Goal: Transaction & Acquisition: Purchase product/service

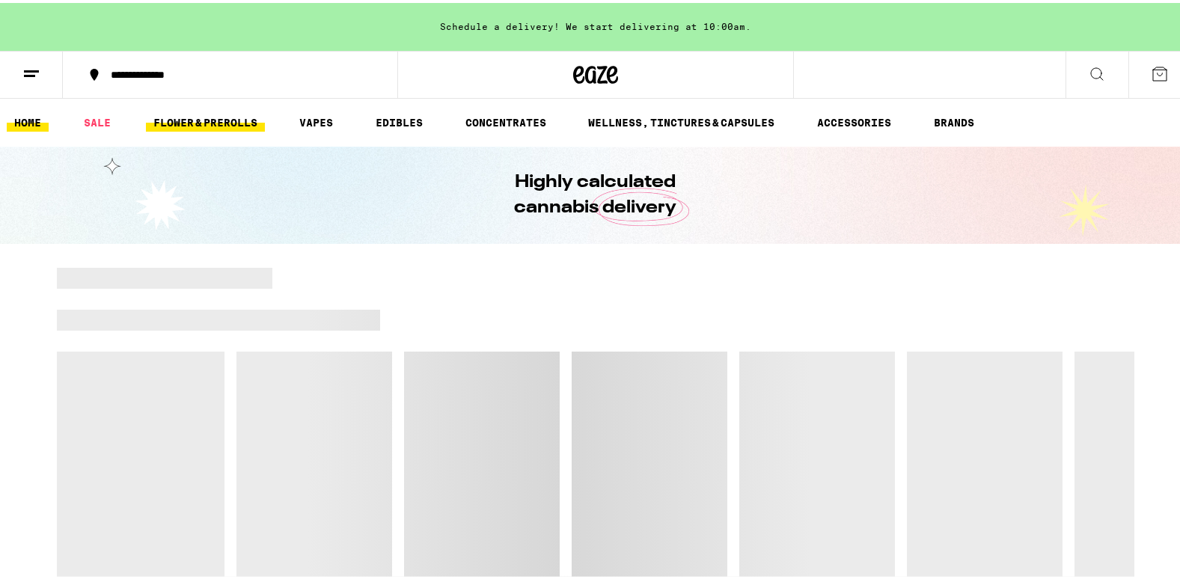
click at [214, 121] on link "FLOWER & PREROLLS" at bounding box center [205, 120] width 119 height 18
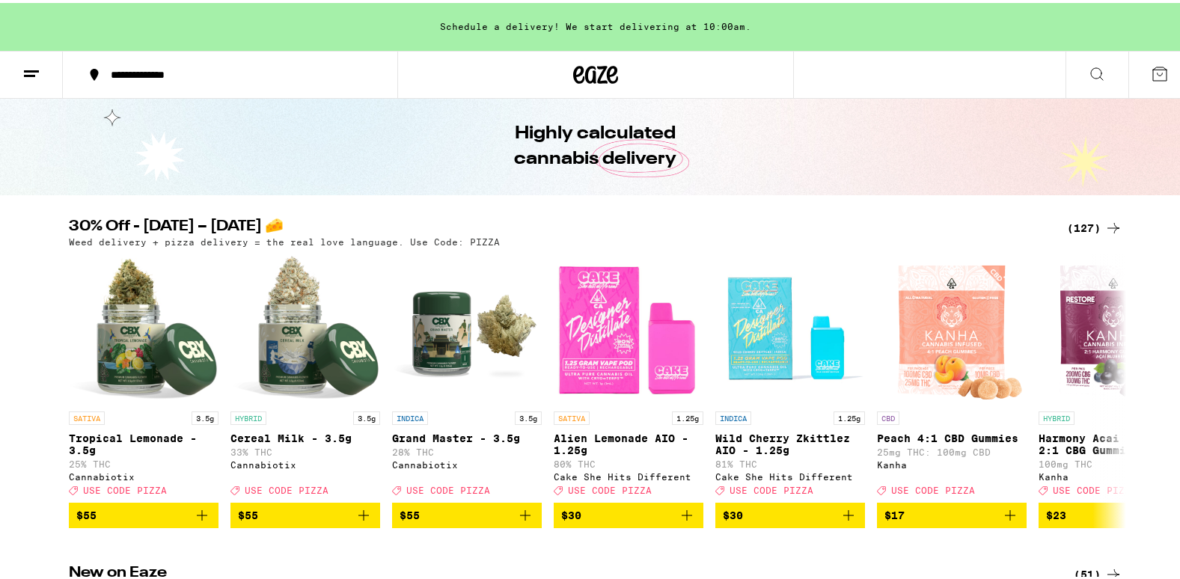
scroll to position [75, 0]
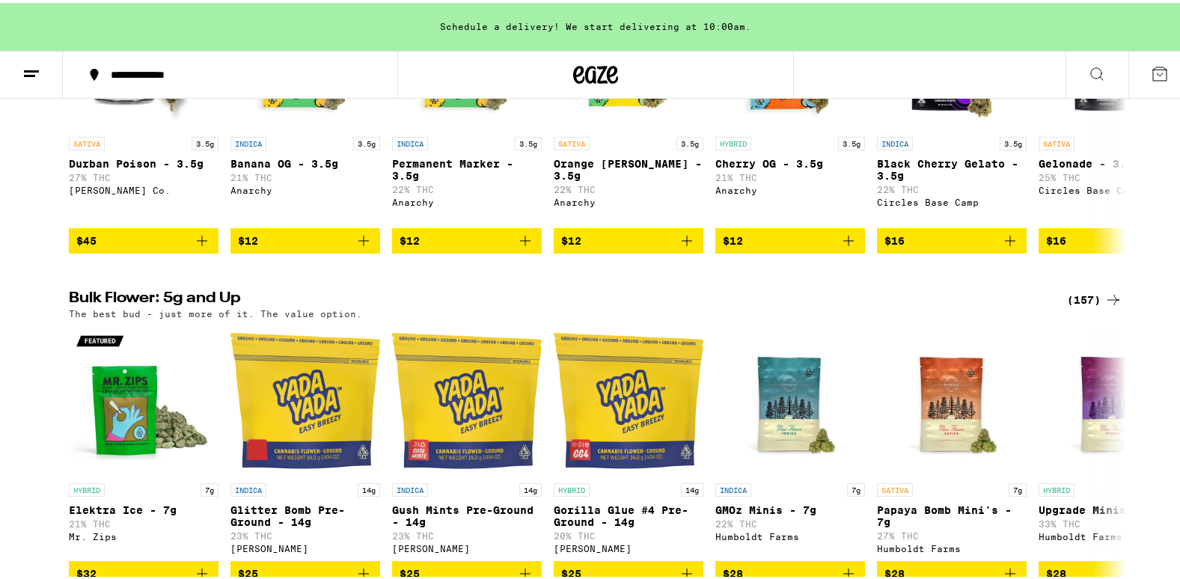
scroll to position [374, 0]
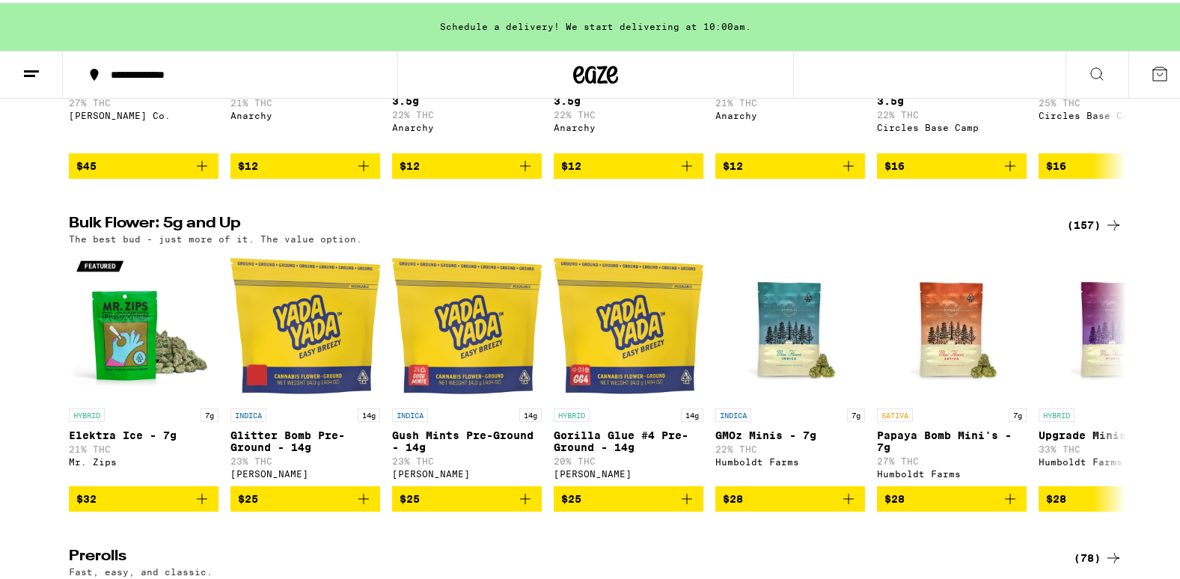
click at [1076, 231] on div "(157)" at bounding box center [1094, 222] width 55 height 18
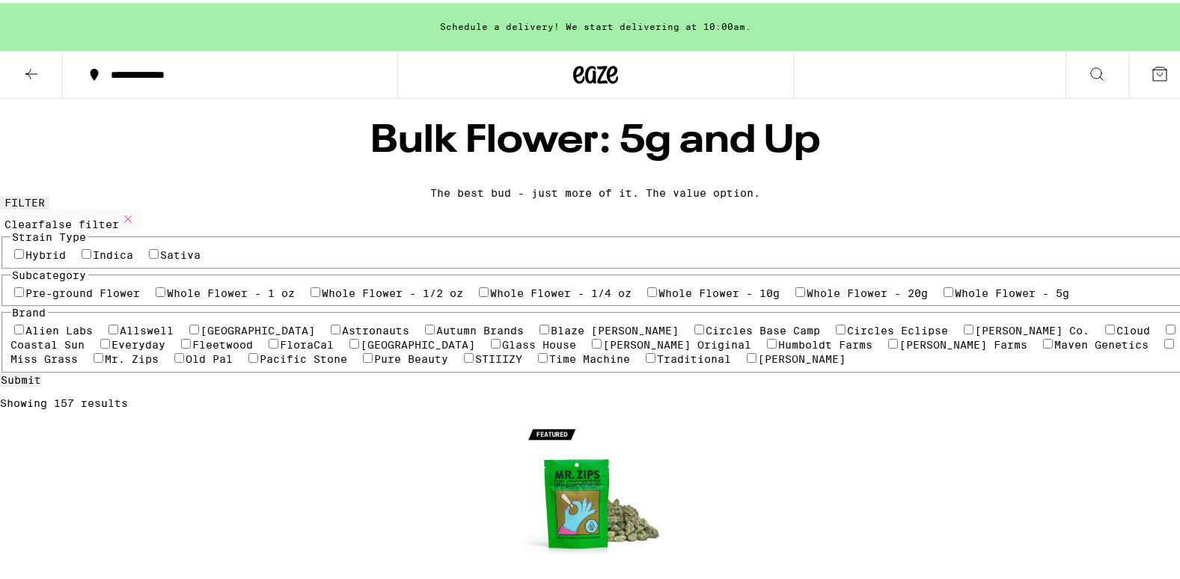
click at [201, 258] on label "Sativa" at bounding box center [181, 252] width 40 height 12
click at [159, 256] on input "Sativa" at bounding box center [154, 251] width 10 height 10
checkbox input "true"
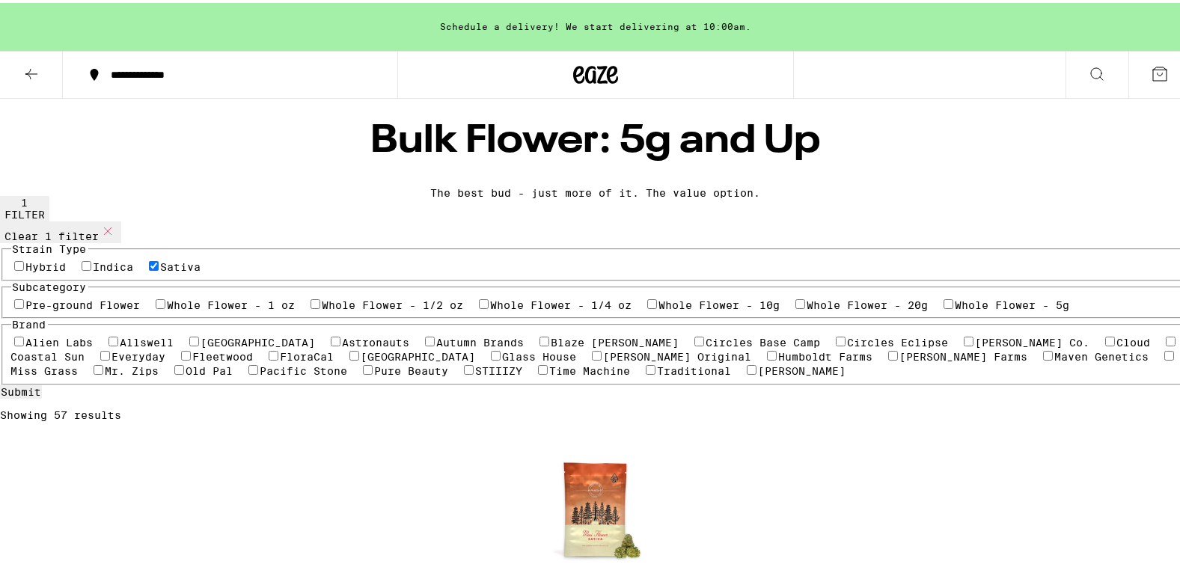
click at [168, 308] on label "Whole Flower - 1 oz" at bounding box center [232, 302] width 128 height 12
click at [159, 306] on input "Whole Flower - 1 oz" at bounding box center [161, 301] width 10 height 10
checkbox input "true"
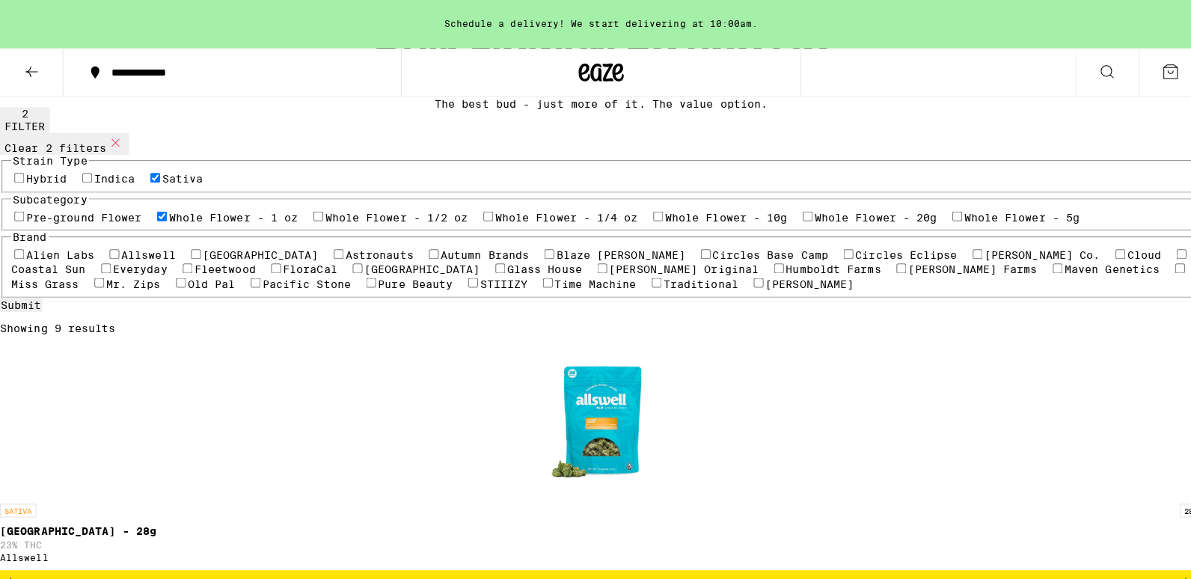
scroll to position [75, 0]
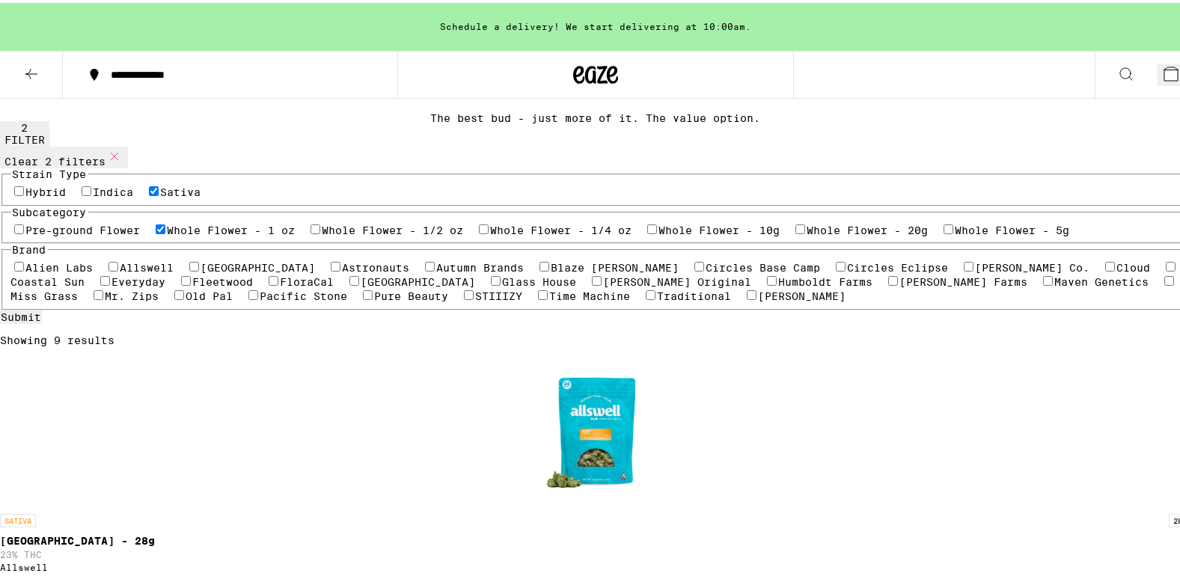
click at [1164, 70] on icon at bounding box center [1170, 70] width 13 height 13
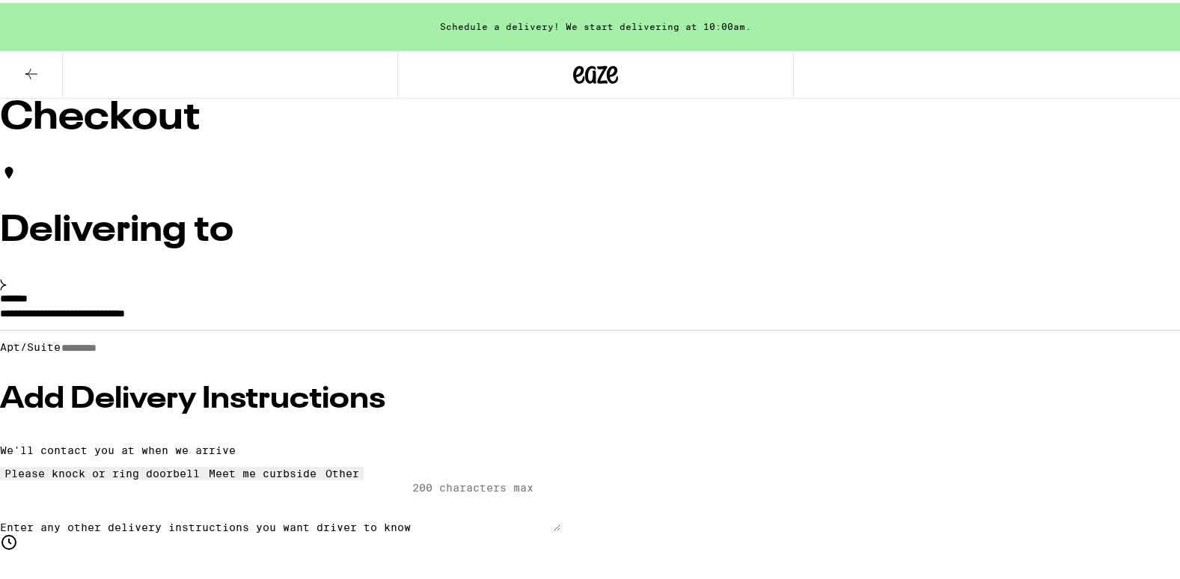
click at [167, 352] on input "Apt/Suite" at bounding box center [114, 345] width 106 height 13
type input "*"
radio input "true"
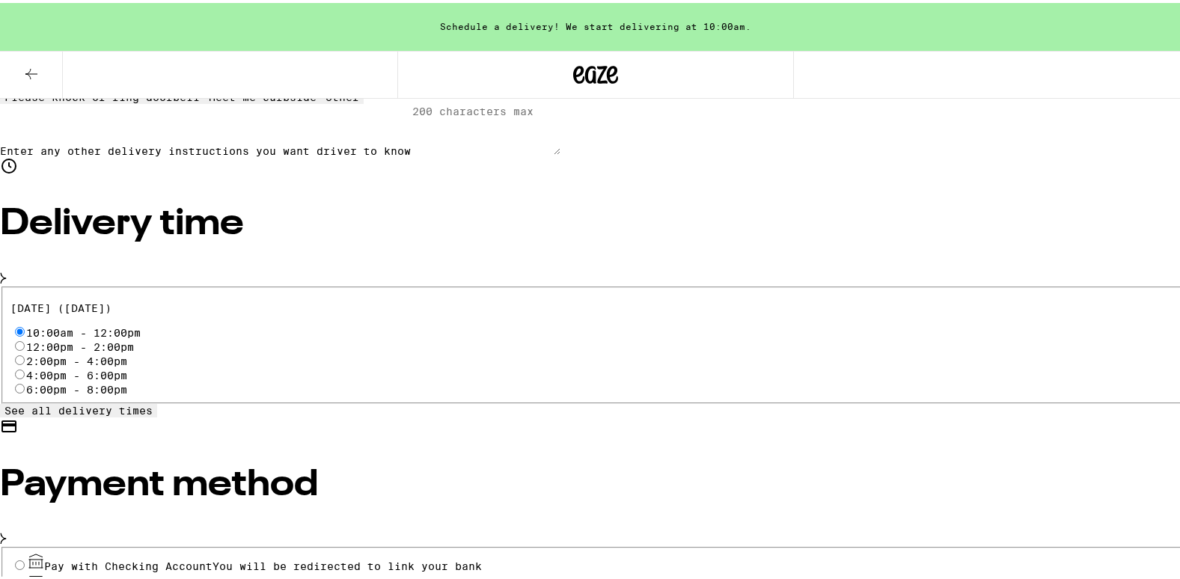
scroll to position [420, 0]
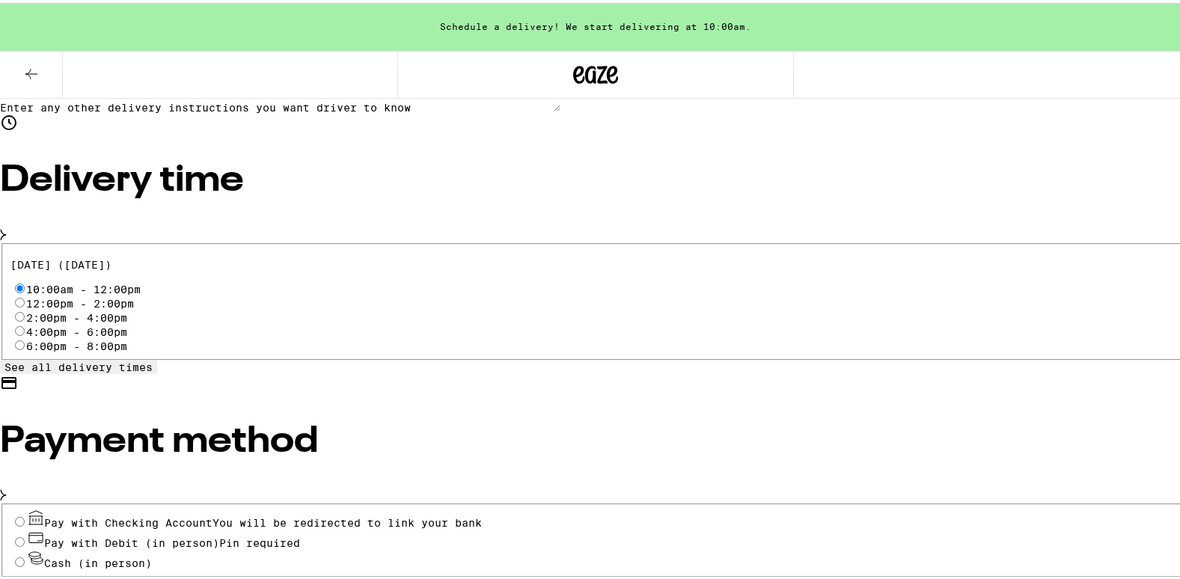
click at [25, 534] on input "Pay with Debit (in person) Pin required" at bounding box center [20, 539] width 10 height 10
radio input "true"
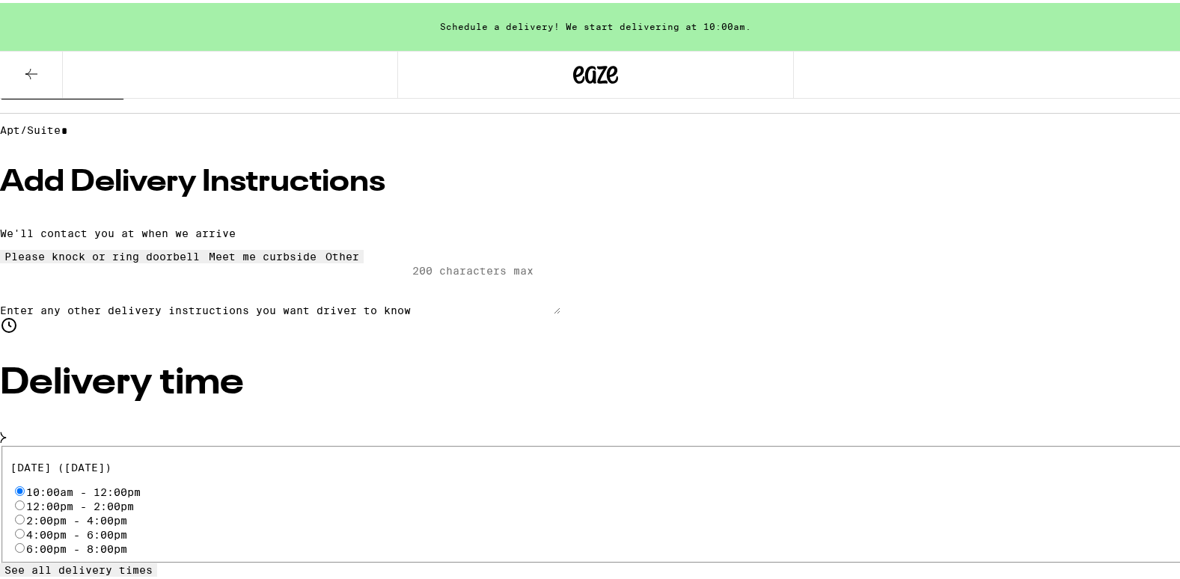
scroll to position [299, 0]
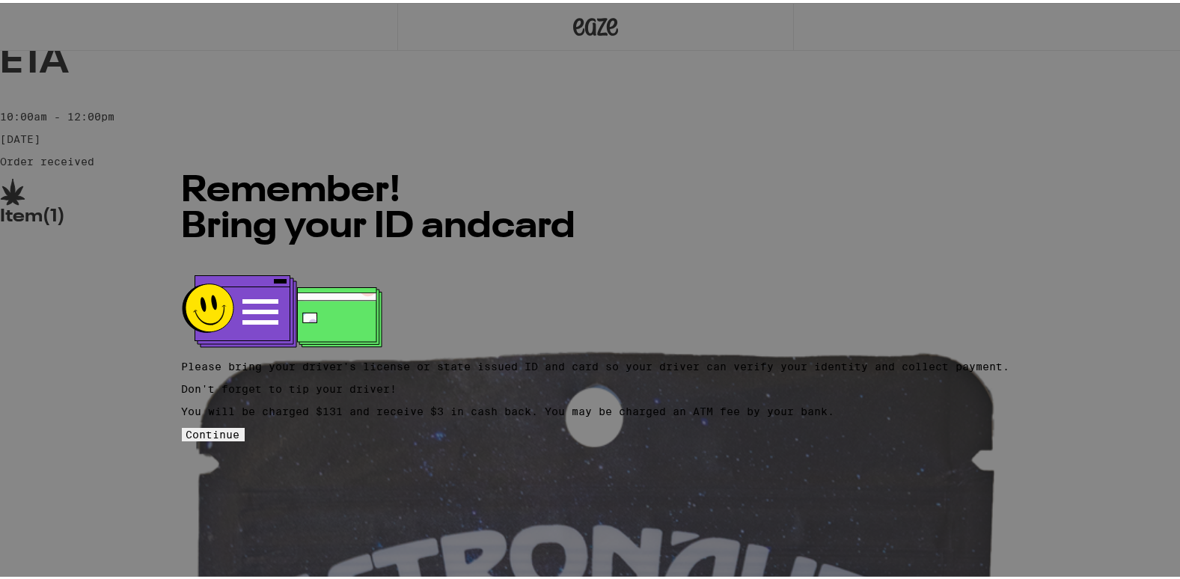
click at [240, 426] on span "Continue" at bounding box center [213, 432] width 54 height 12
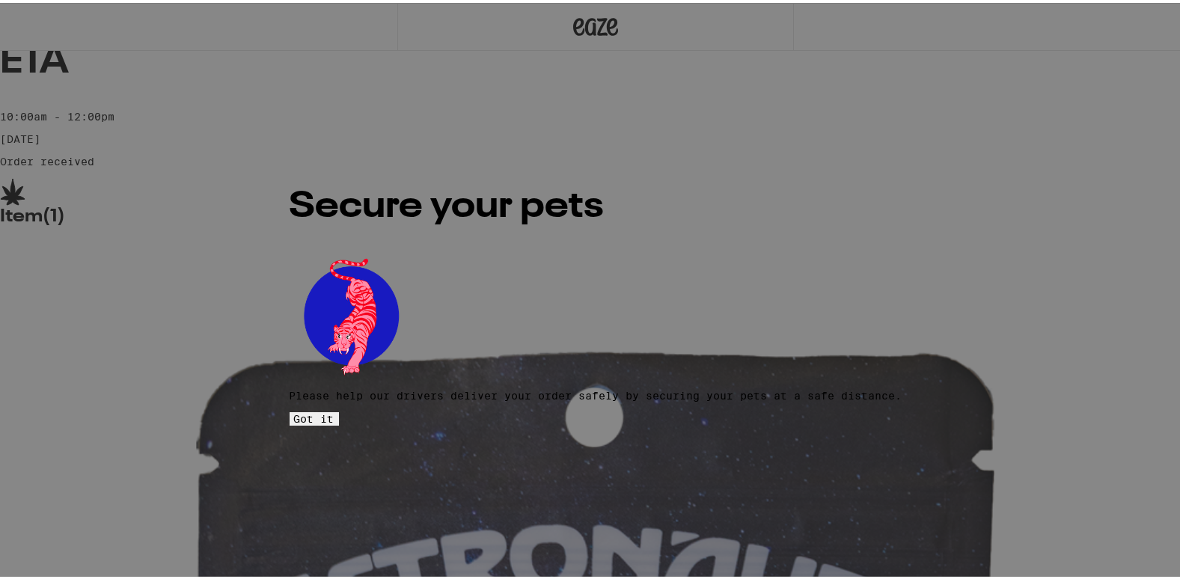
click at [334, 410] on span "Got it" at bounding box center [314, 416] width 40 height 12
